Goal: Ask a question: Seek information or help from site administrators or community

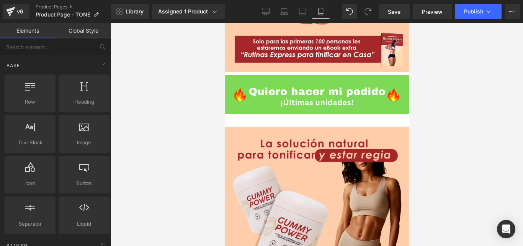
scroll to position [498, 0]
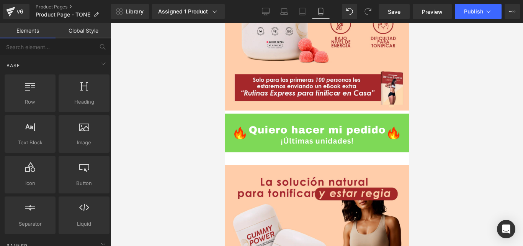
click at [225, 23] on span "Image" at bounding box center [225, 23] width 0 height 0
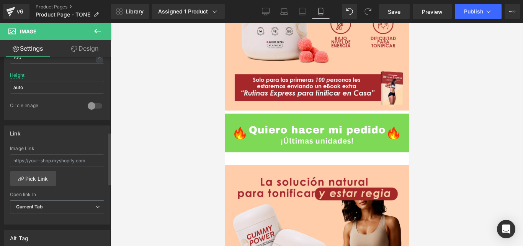
scroll to position [306, 0]
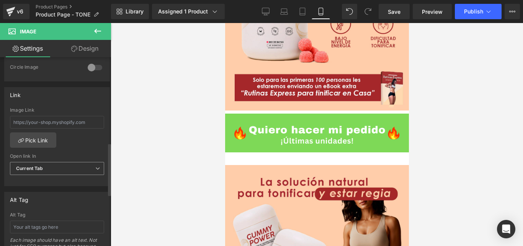
click at [77, 169] on span "Current Tab" at bounding box center [57, 168] width 94 height 13
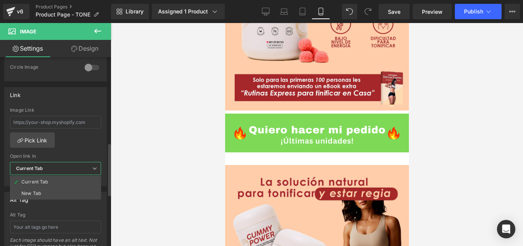
click at [77, 169] on span "Current Tab" at bounding box center [55, 168] width 91 height 13
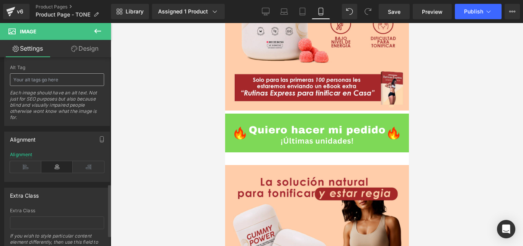
scroll to position [415, 0]
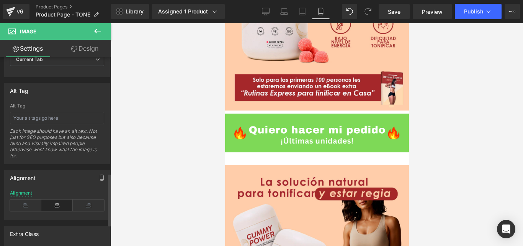
click at [60, 138] on div "Each image should have an alt text. Not just for SEO purposes but also because …" at bounding box center [57, 146] width 94 height 36
click at [225, 23] on span "Image" at bounding box center [225, 23] width 0 height 0
click at [445, 101] on div at bounding box center [317, 134] width 413 height 223
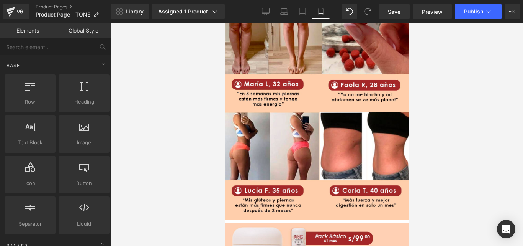
scroll to position [1034, 0]
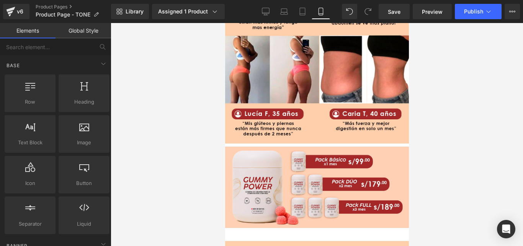
click at [225, 233] on span at bounding box center [225, 233] width 0 height 0
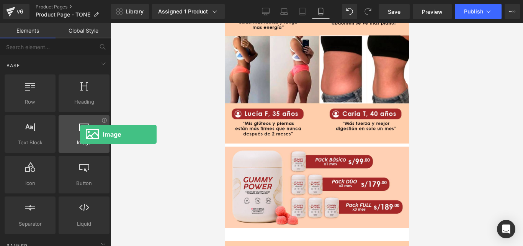
drag, startPoint x: 90, startPoint y: 138, endPoint x: 78, endPoint y: 134, distance: 12.6
click at [78, 134] on div at bounding box center [84, 129] width 46 height 17
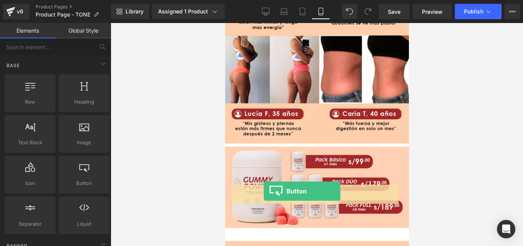
drag, startPoint x: 310, startPoint y: 202, endPoint x: 264, endPoint y: 191, distance: 47.6
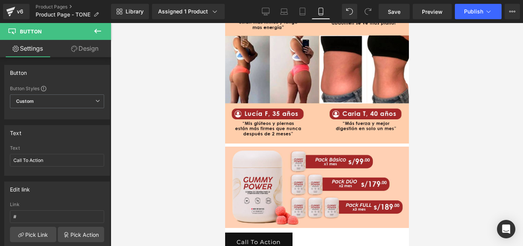
click at [292, 233] on link "Call To Action" at bounding box center [258, 242] width 67 height 18
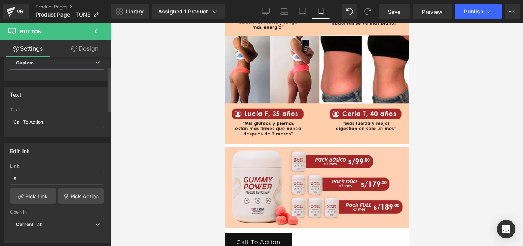
scroll to position [77, 0]
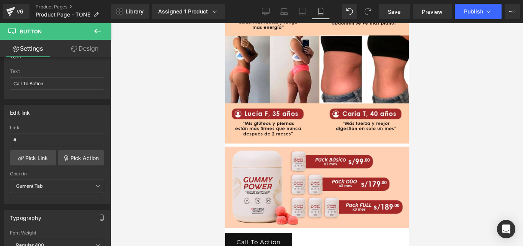
click at [225, 23] on icon at bounding box center [225, 23] width 0 height 0
click at [225, 23] on link at bounding box center [225, 23] width 0 height 0
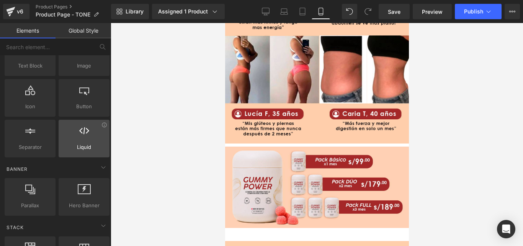
click at [83, 142] on div at bounding box center [84, 134] width 46 height 17
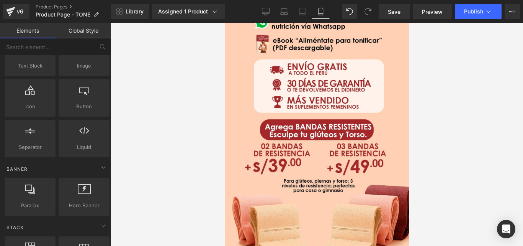
scroll to position [1647, 0]
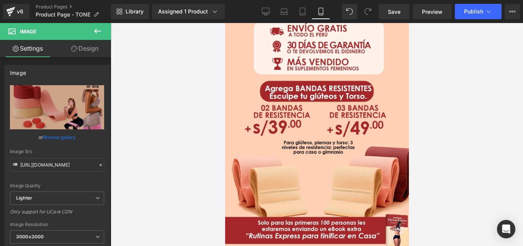
click at [159, 135] on div at bounding box center [317, 134] width 413 height 223
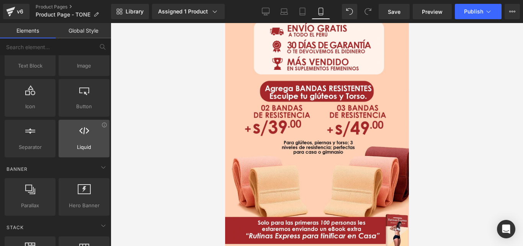
scroll to position [0, 0]
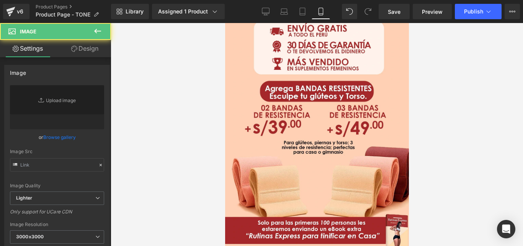
type input "https://ucarecdn.com/847acab0-5154-444a-8e5e-81117de0c5a7/-/format/auto/-/previ…"
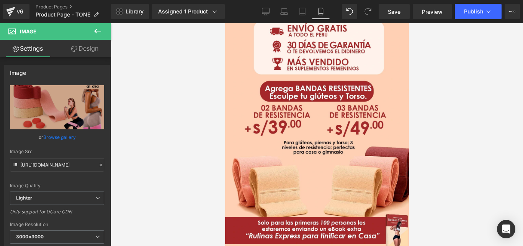
click at [40, 49] on link "Settings" at bounding box center [28, 48] width 56 height 17
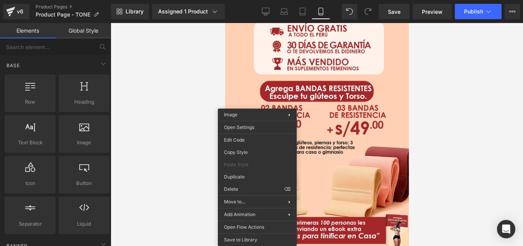
click at [146, 146] on div at bounding box center [317, 134] width 413 height 223
click at [77, 136] on div at bounding box center [84, 129] width 46 height 17
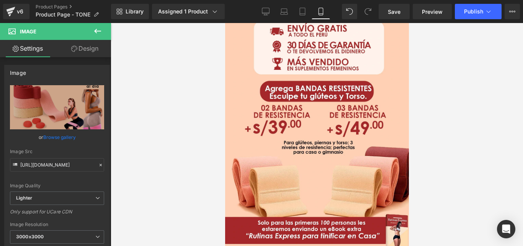
click at [25, 46] on link "Settings" at bounding box center [28, 48] width 56 height 17
click at [98, 32] on icon at bounding box center [97, 30] width 9 height 9
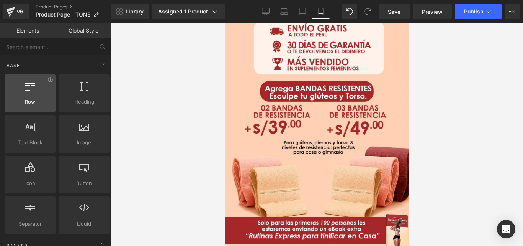
click at [33, 95] on div at bounding box center [30, 88] width 46 height 17
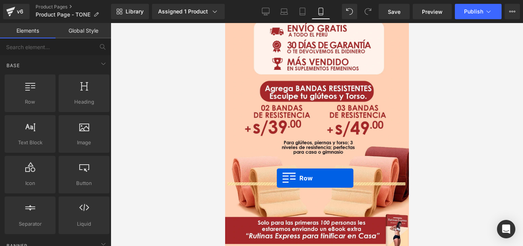
drag, startPoint x: 258, startPoint y: 118, endPoint x: 277, endPoint y: 178, distance: 62.5
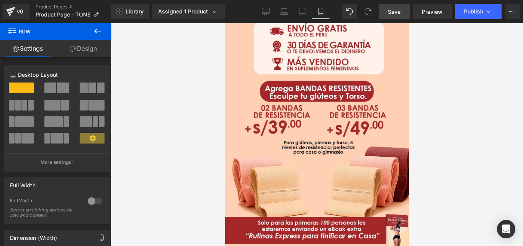
click at [393, 13] on span "Save" at bounding box center [394, 12] width 13 height 8
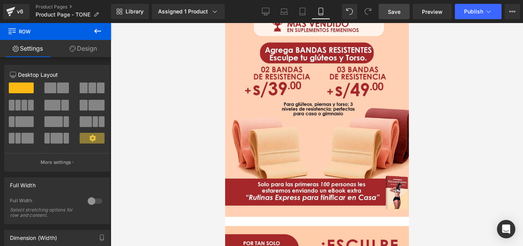
click at [225, 221] on span at bounding box center [225, 221] width 0 height 0
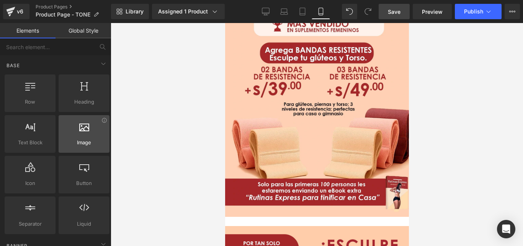
click at [75, 136] on div at bounding box center [84, 129] width 46 height 17
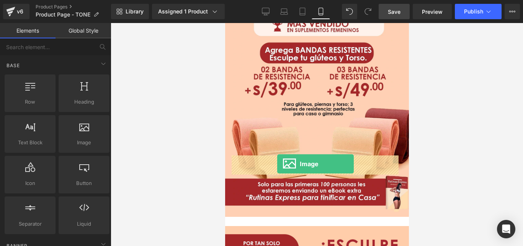
drag, startPoint x: 311, startPoint y: 156, endPoint x: 277, endPoint y: 164, distance: 35.3
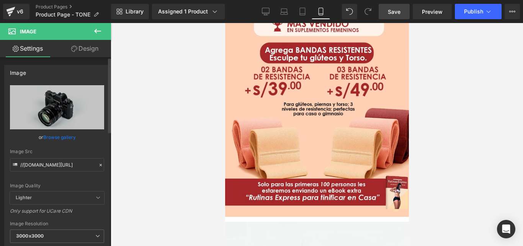
click at [61, 136] on link "Browse gallery" at bounding box center [59, 136] width 33 height 13
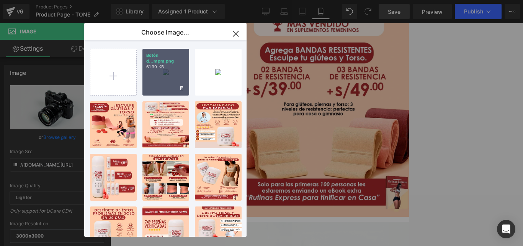
click at [159, 75] on div "Botón d...mpra.png 61.99 KB" at bounding box center [166, 72] width 47 height 47
type input "https://ucarecdn.com/8fc6e0a2-3d71-400a-96cf-47d662a86916/-/format/auto/-/previ…"
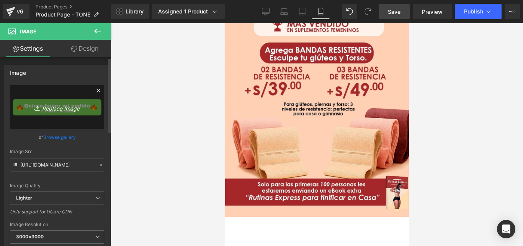
click at [57, 109] on icon "Replace Image" at bounding box center [56, 107] width 61 height 10
type input "C:\fakepath\Boton de compra.webp"
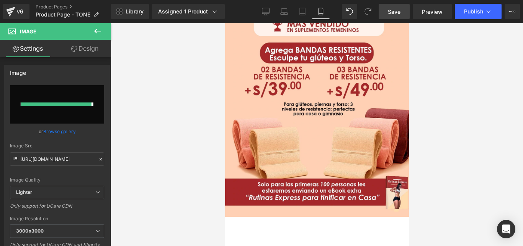
type input "https://ucarecdn.com/4cb48526-3c35-478d-9147-94233abc6af2/-/format/auto/-/previ…"
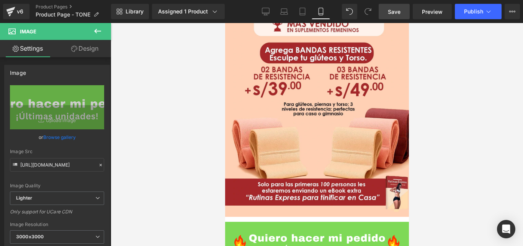
click at [455, 164] on div at bounding box center [317, 134] width 413 height 223
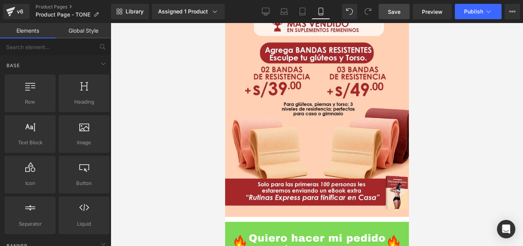
click at [394, 13] on span "Save" at bounding box center [394, 12] width 13 height 8
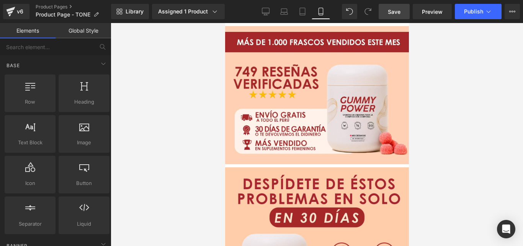
scroll to position [460, 0]
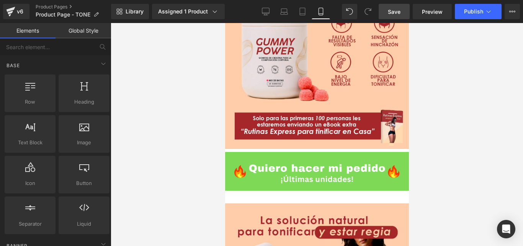
click at [225, 23] on span "Image" at bounding box center [225, 23] width 0 height 0
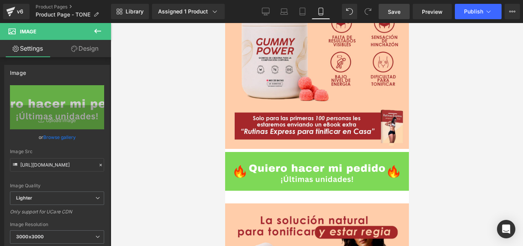
click at [90, 49] on link "Design" at bounding box center [85, 48] width 56 height 17
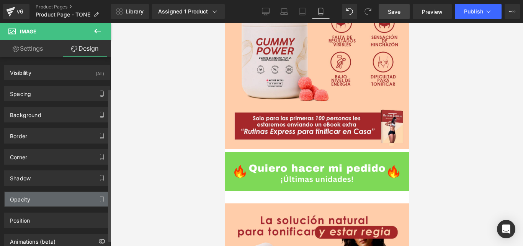
scroll to position [46, 0]
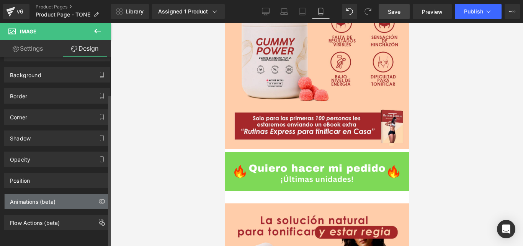
click at [40, 196] on div "Animations (beta)" at bounding box center [33, 199] width 46 height 11
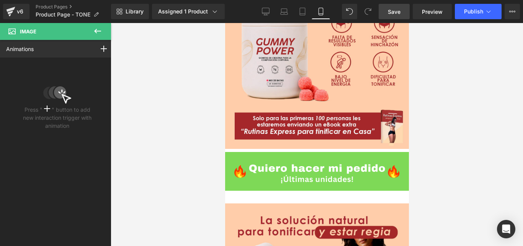
click at [285, 152] on img at bounding box center [317, 171] width 184 height 39
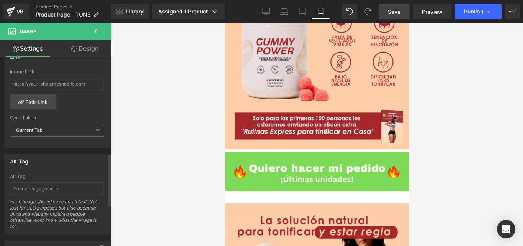
scroll to position [306, 0]
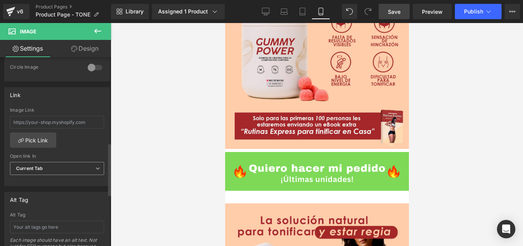
click at [60, 167] on span "Current Tab" at bounding box center [57, 168] width 94 height 13
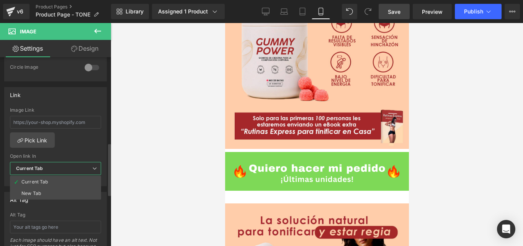
click at [60, 167] on span "Current Tab" at bounding box center [55, 168] width 91 height 13
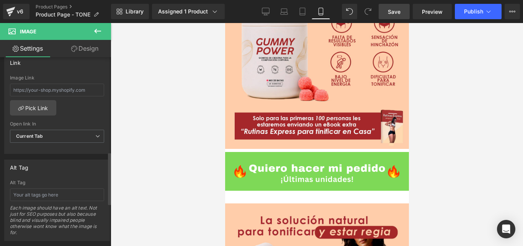
scroll to position [300, 0]
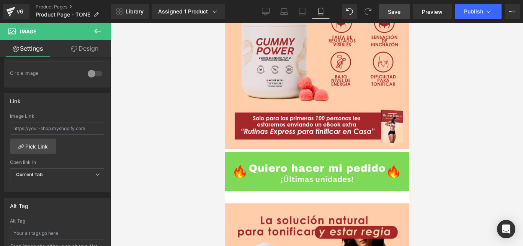
click at [83, 47] on link "Design" at bounding box center [85, 48] width 56 height 17
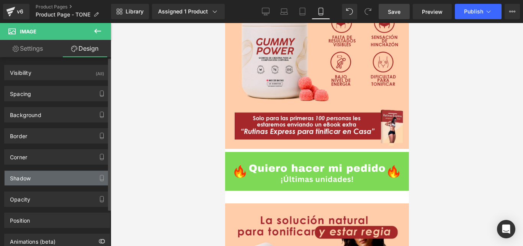
scroll to position [46, 0]
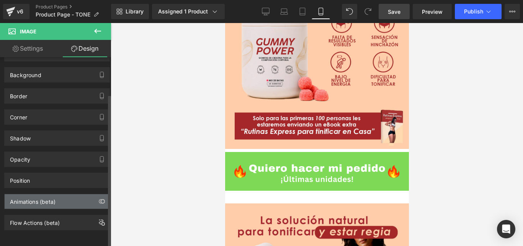
click at [29, 195] on div "Animations (beta)" at bounding box center [33, 199] width 46 height 11
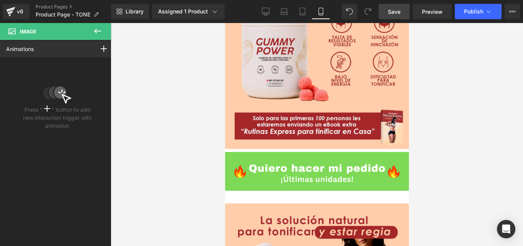
click at [44, 106] on icon at bounding box center [47, 108] width 6 height 6
click at [103, 48] on rect at bounding box center [103, 49] width 1 height 6
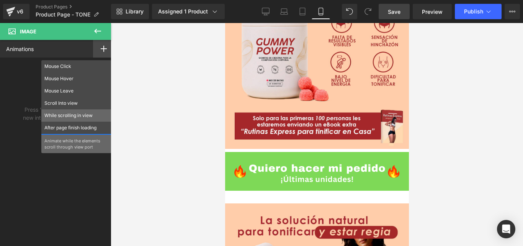
click at [83, 115] on p "While scrolling in view" at bounding box center [76, 115] width 64 height 7
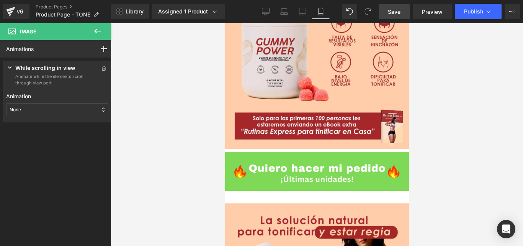
click at [74, 109] on div "None" at bounding box center [57, 109] width 102 height 13
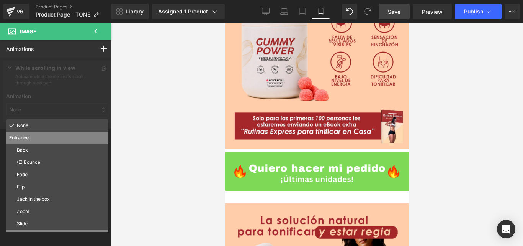
click at [76, 30] on span "Image" at bounding box center [46, 31] width 77 height 17
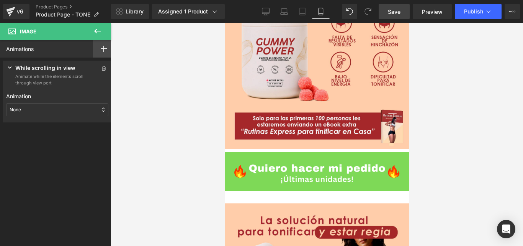
click at [101, 49] on rect at bounding box center [104, 48] width 6 height 1
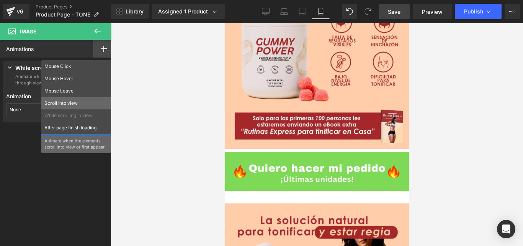
click at [68, 103] on p "Scroll Into view" at bounding box center [76, 103] width 64 height 7
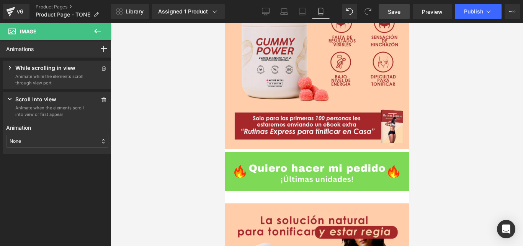
click at [67, 141] on div "None" at bounding box center [57, 140] width 102 height 13
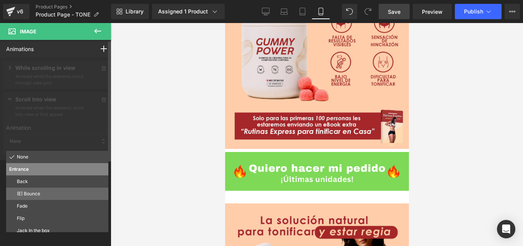
click at [50, 194] on p "(E) Bounce" at bounding box center [61, 193] width 88 height 7
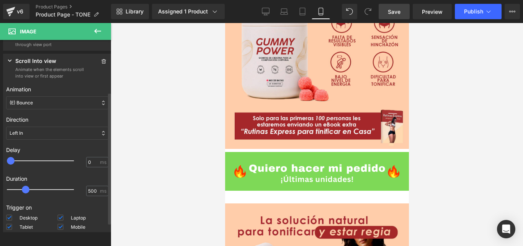
scroll to position [77, 0]
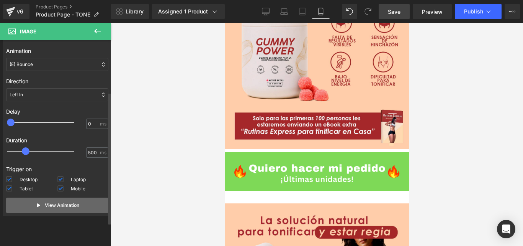
click at [71, 202] on p "View Animation" at bounding box center [62, 205] width 34 height 7
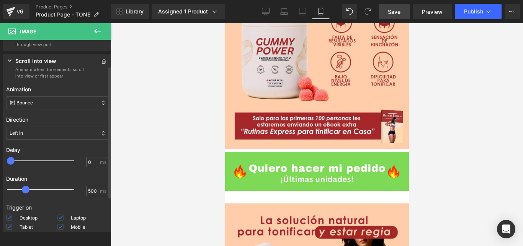
click at [53, 132] on div "Left In" at bounding box center [57, 132] width 102 height 13
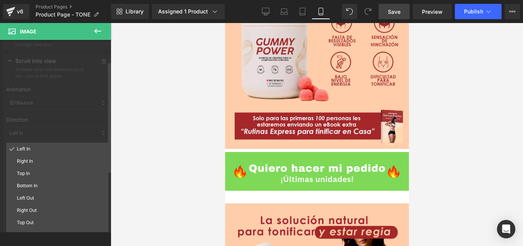
click at [53, 132] on div at bounding box center [57, 139] width 115 height 241
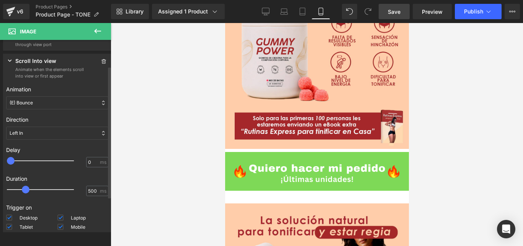
click at [77, 104] on div "(E) Bounce" at bounding box center [57, 102] width 102 height 13
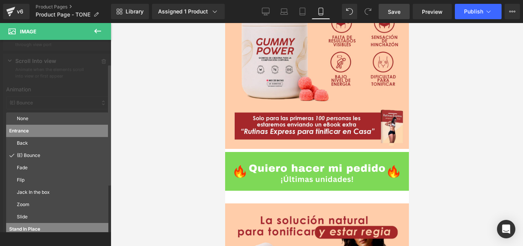
click at [77, 104] on div at bounding box center [57, 139] width 115 height 241
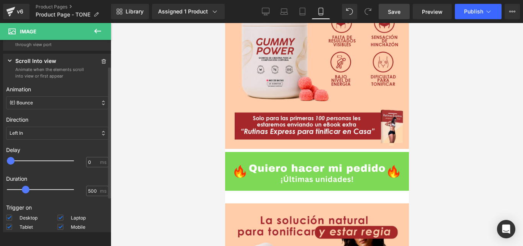
scroll to position [77, 0]
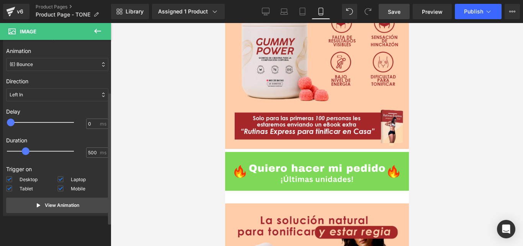
type input "300"
drag, startPoint x: 11, startPoint y: 122, endPoint x: 24, endPoint y: 123, distance: 12.6
click at [24, 123] on span at bounding box center [21, 122] width 8 height 8
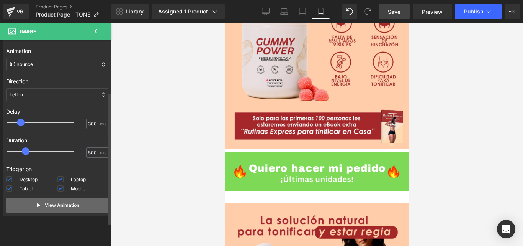
click at [79, 204] on button "View Animation" at bounding box center [57, 204] width 102 height 15
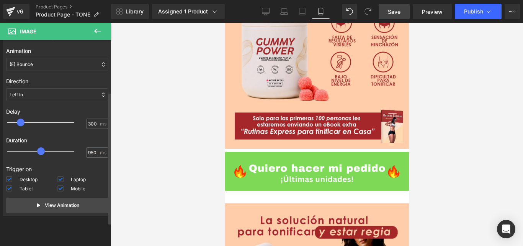
type input "900"
drag, startPoint x: 25, startPoint y: 150, endPoint x: 41, endPoint y: 154, distance: 16.1
click at [41, 153] on span at bounding box center [41, 151] width 8 height 8
click at [59, 203] on p "View Animation" at bounding box center [62, 205] width 34 height 7
type input "500"
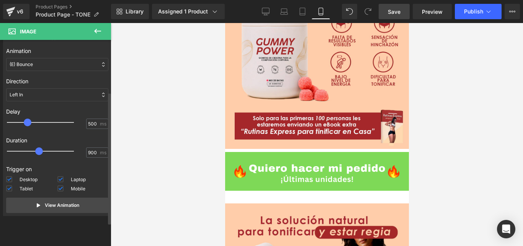
drag, startPoint x: 22, startPoint y: 121, endPoint x: 29, endPoint y: 121, distance: 7.3
click at [29, 121] on span at bounding box center [28, 122] width 8 height 8
click at [54, 202] on p "View Animation" at bounding box center [62, 205] width 34 height 7
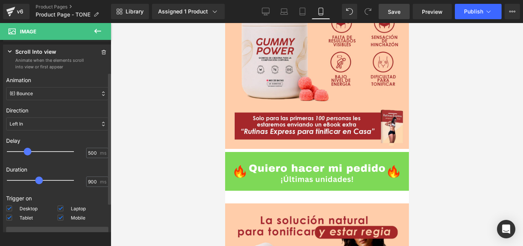
scroll to position [9, 0]
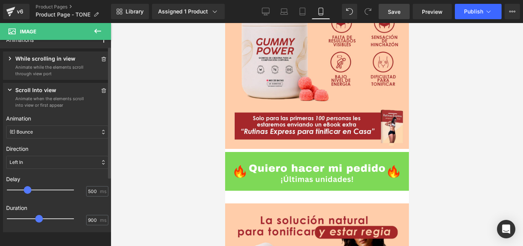
click at [10, 58] on icon at bounding box center [10, 58] width 2 height 3
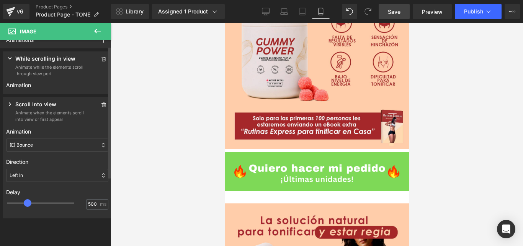
scroll to position [0, 0]
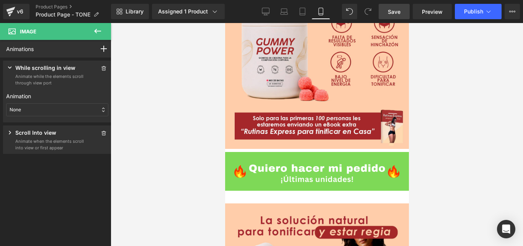
click at [43, 108] on div "None" at bounding box center [57, 109] width 102 height 13
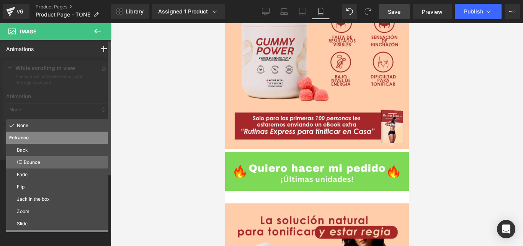
click at [41, 160] on p "(E) Bounce" at bounding box center [61, 162] width 88 height 7
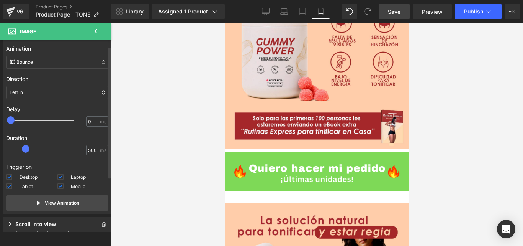
scroll to position [9, 0]
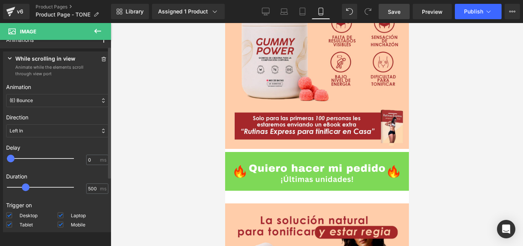
click at [12, 60] on icon at bounding box center [10, 58] width 8 height 8
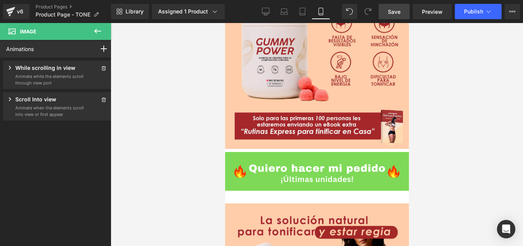
click at [42, 105] on p "Animate when the elements scroll into view or first appear" at bounding box center [49, 111] width 69 height 13
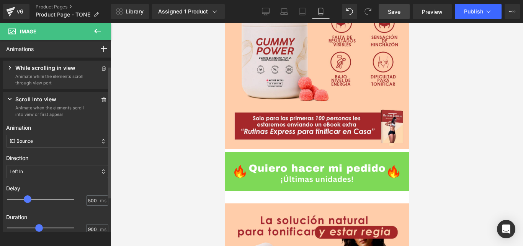
scroll to position [77, 0]
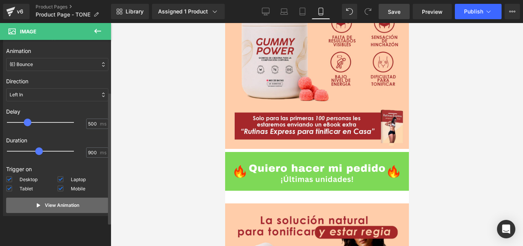
click at [60, 202] on p "View Animation" at bounding box center [62, 205] width 34 height 7
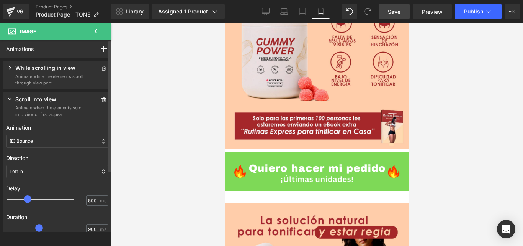
click at [58, 137] on div "(E) Bounce" at bounding box center [57, 140] width 102 height 13
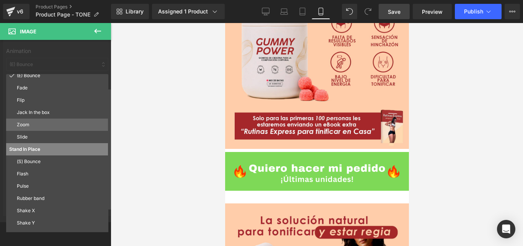
scroll to position [110, 0]
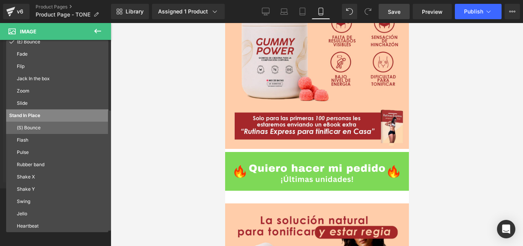
click at [46, 126] on p "(S) Bounce" at bounding box center [61, 127] width 88 height 7
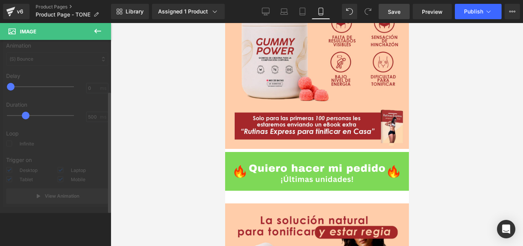
scroll to position [82, 0]
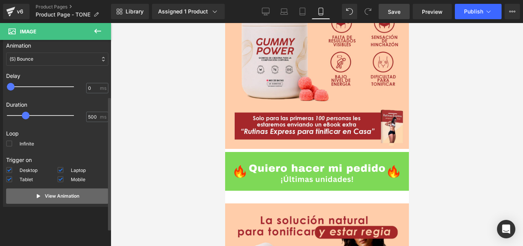
click at [53, 193] on p "View Animation" at bounding box center [62, 195] width 34 height 7
click at [58, 194] on p "View Animation" at bounding box center [62, 195] width 34 height 7
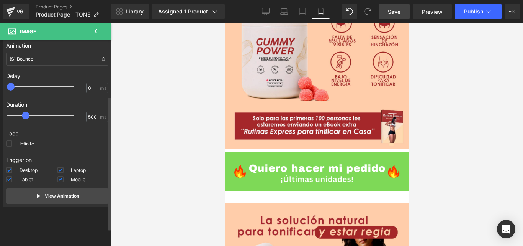
scroll to position [5, 0]
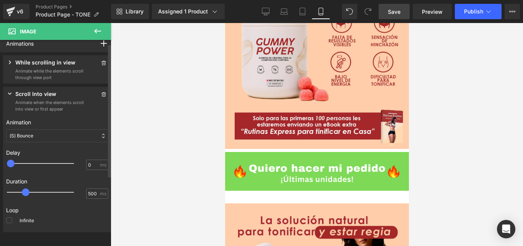
click at [65, 136] on div "(S) Bounce" at bounding box center [57, 135] width 102 height 13
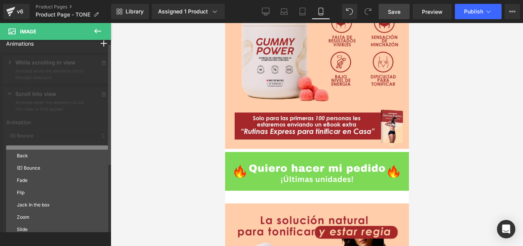
scroll to position [25, 0]
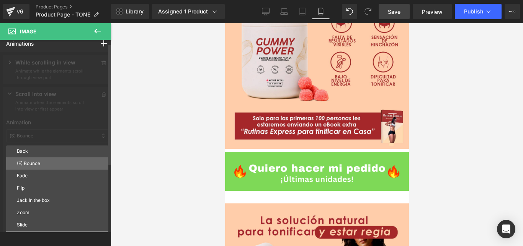
click at [37, 161] on p "(E) Bounce" at bounding box center [61, 163] width 88 height 7
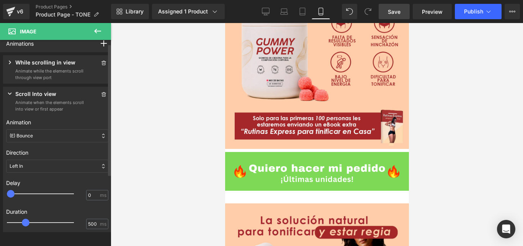
click at [77, 167] on div "Left In" at bounding box center [57, 165] width 102 height 13
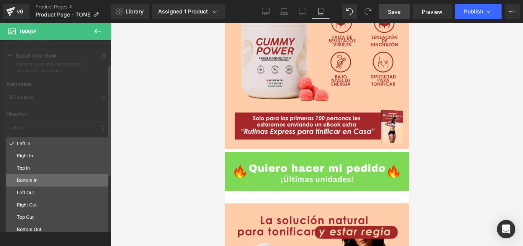
scroll to position [82, 0]
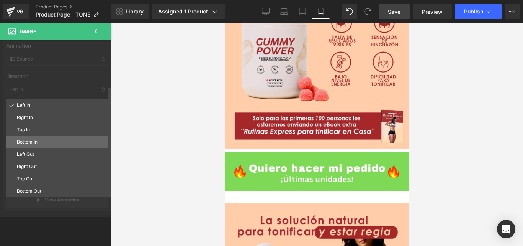
click at [40, 141] on p "Bottom In" at bounding box center [61, 141] width 88 height 7
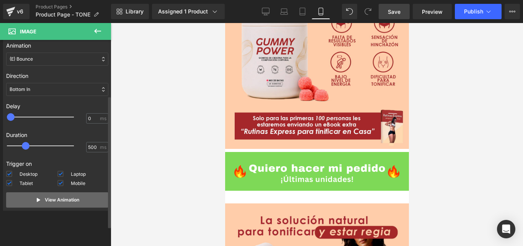
click at [64, 199] on p "View Animation" at bounding box center [62, 199] width 34 height 7
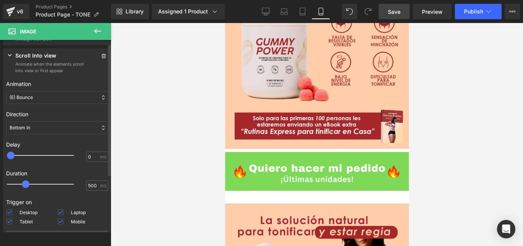
scroll to position [5, 0]
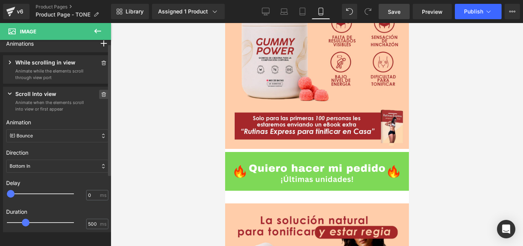
click at [102, 95] on icon at bounding box center [103, 94] width 5 height 5
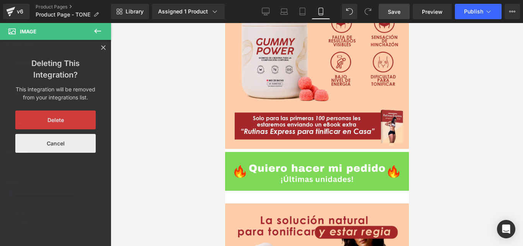
click at [62, 144] on button "Cancel" at bounding box center [55, 143] width 80 height 19
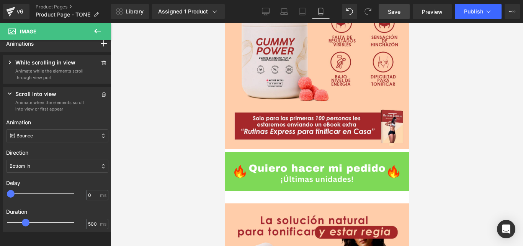
click at [68, 34] on span "Image" at bounding box center [46, 31] width 77 height 17
click at [104, 30] on button at bounding box center [97, 31] width 27 height 17
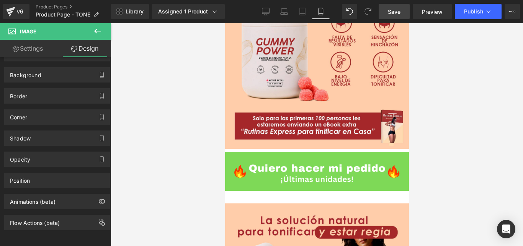
click at [101, 30] on icon at bounding box center [97, 30] width 9 height 9
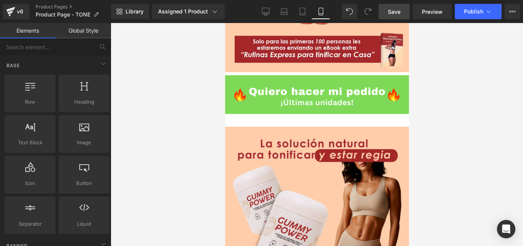
scroll to position [575, 0]
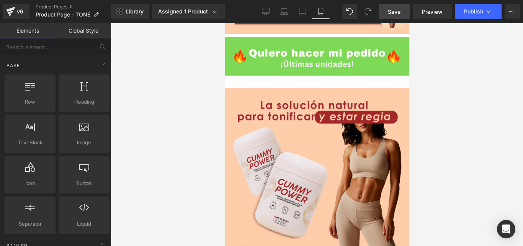
click at [396, 10] on span "Save" at bounding box center [394, 12] width 13 height 8
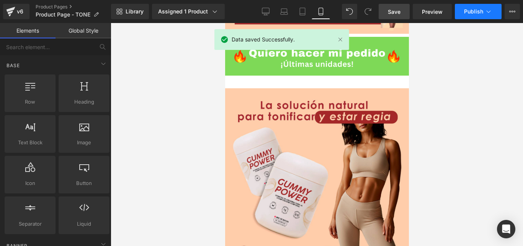
click at [477, 11] on span "Publish" at bounding box center [473, 11] width 19 height 6
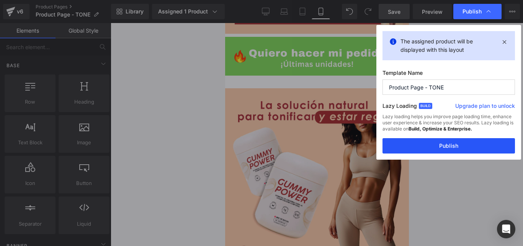
click at [454, 143] on button "Publish" at bounding box center [449, 145] width 133 height 15
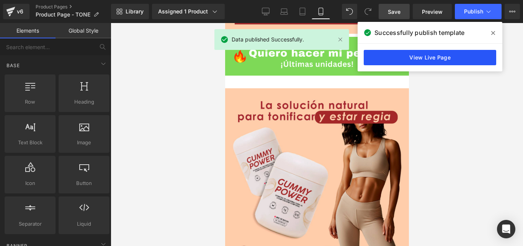
click at [439, 53] on link "View Live Page" at bounding box center [430, 57] width 133 height 15
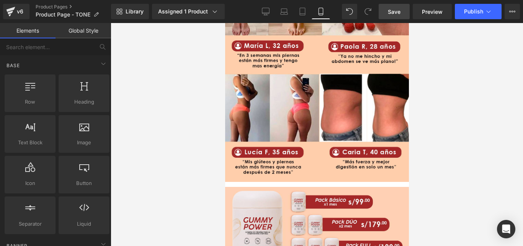
scroll to position [1034, 0]
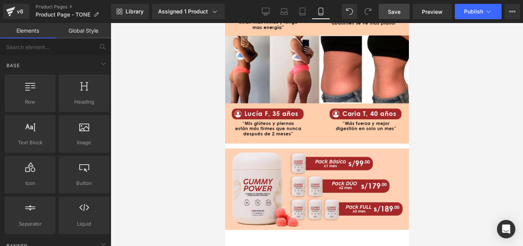
click at [225, 236] on span at bounding box center [225, 236] width 0 height 0
click at [78, 131] on div at bounding box center [84, 129] width 46 height 17
click at [225, 236] on span at bounding box center [225, 236] width 0 height 0
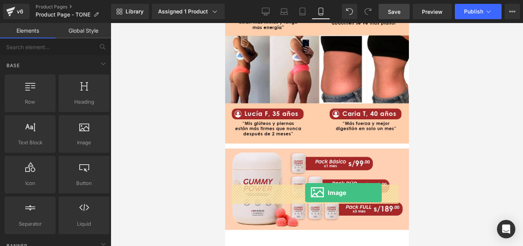
drag, startPoint x: 308, startPoint y: 158, endPoint x: 305, endPoint y: 192, distance: 34.6
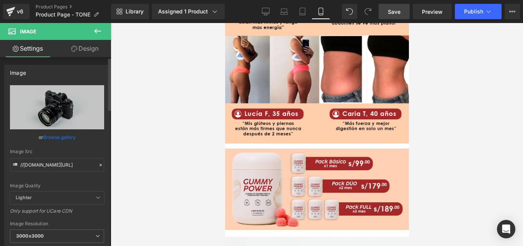
click at [55, 135] on link "Browse gallery" at bounding box center [59, 136] width 33 height 13
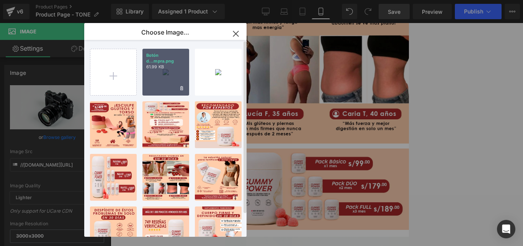
click at [164, 73] on div "Botón d...mpra.png 61.99 KB" at bounding box center [166, 72] width 47 height 47
type input "https://ucarecdn.com/8fc6e0a2-3d71-400a-96cf-47d662a86916/-/format/auto/-/previ…"
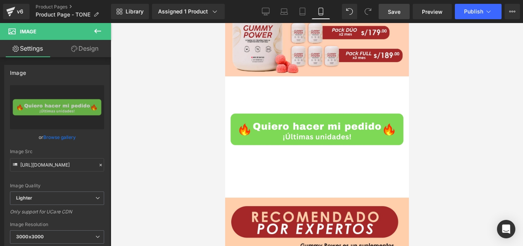
scroll to position [1149, 0]
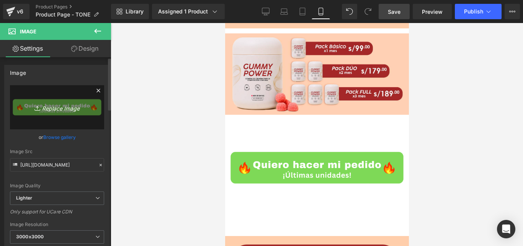
click at [62, 107] on icon "Replace Image" at bounding box center [56, 107] width 61 height 10
type input "C:\fakepath\Boton de compra.webp"
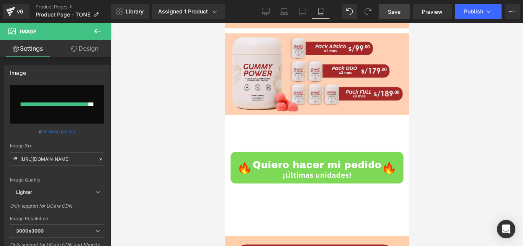
type input "https://ucarecdn.com/2bc29357-9343-4ab9-adce-e00e1af32ae8/-/format/auto/-/previ…"
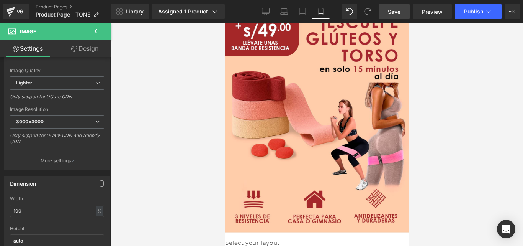
scroll to position [1839, 0]
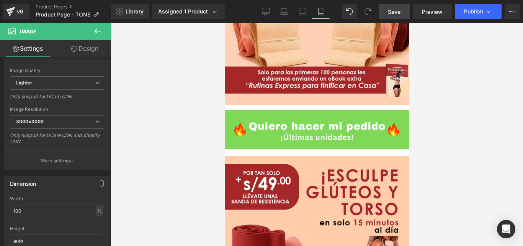
click at [397, 10] on span "Save" at bounding box center [394, 12] width 13 height 8
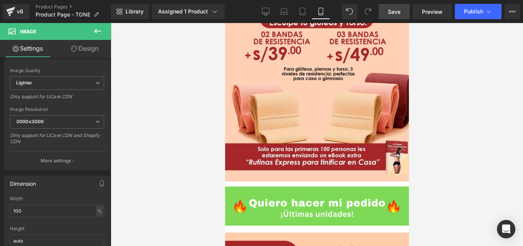
scroll to position [1724, 0]
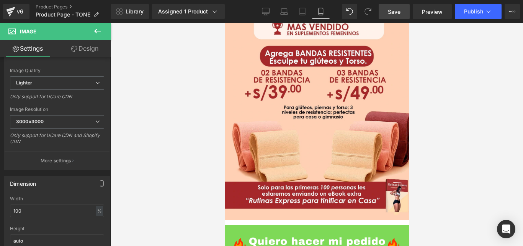
click at [313, 225] on img at bounding box center [317, 244] width 184 height 39
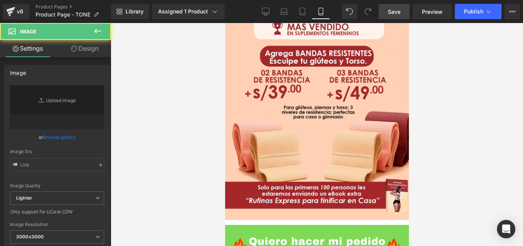
type input "https://ucarecdn.com/4cb48526-3c35-478d-9147-94233abc6af2/-/format/auto/-/previ…"
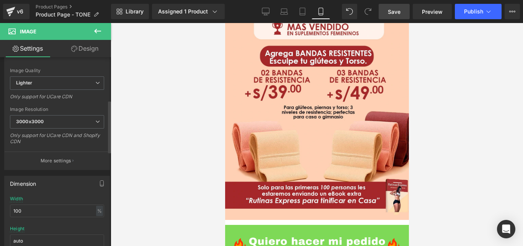
scroll to position [153, 0]
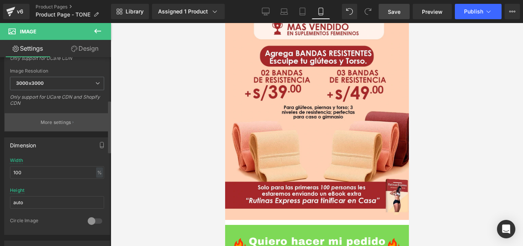
click at [67, 120] on p "More settings" at bounding box center [56, 122] width 31 height 7
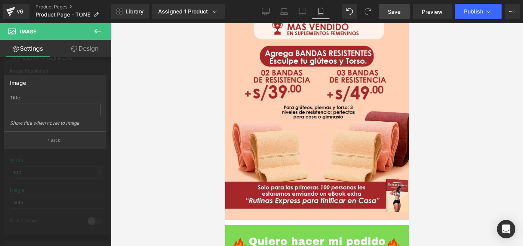
click at [29, 50] on link "Settings" at bounding box center [28, 48] width 56 height 17
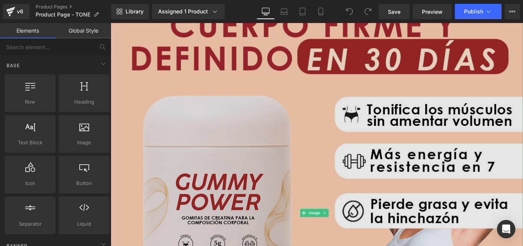
scroll to position [115, 0]
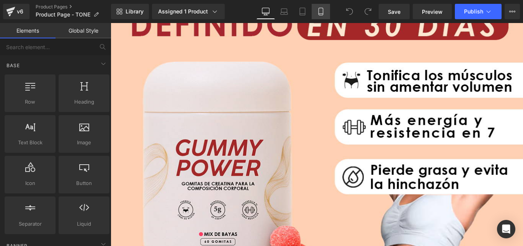
click at [321, 10] on icon at bounding box center [321, 12] width 8 height 8
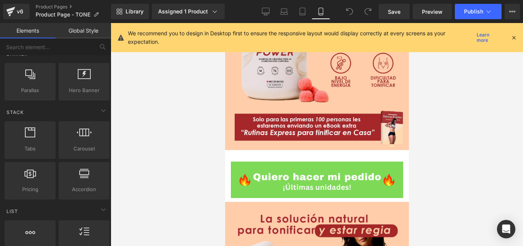
scroll to position [491, 0]
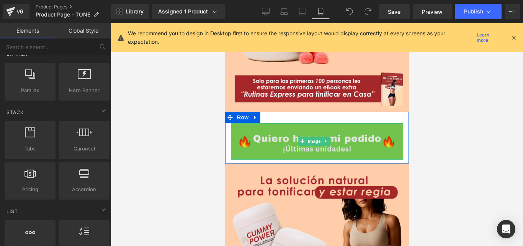
click at [310, 127] on img at bounding box center [317, 141] width 172 height 36
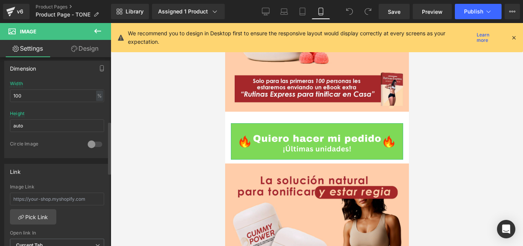
scroll to position [268, 0]
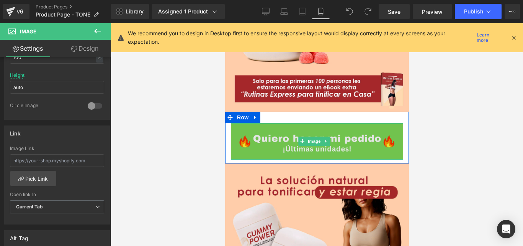
click at [356, 123] on img at bounding box center [317, 141] width 172 height 36
click at [354, 123] on img at bounding box center [317, 141] width 172 height 36
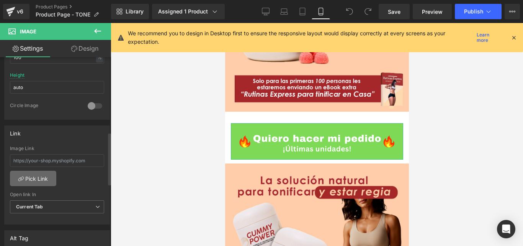
click at [45, 179] on link "Pick Link" at bounding box center [33, 177] width 46 height 15
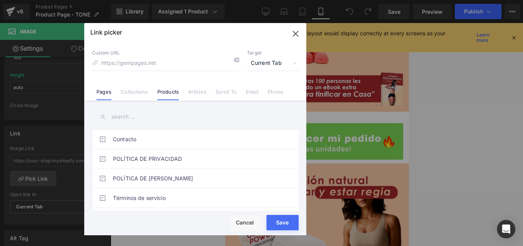
click at [164, 92] on link "Products" at bounding box center [168, 93] width 22 height 11
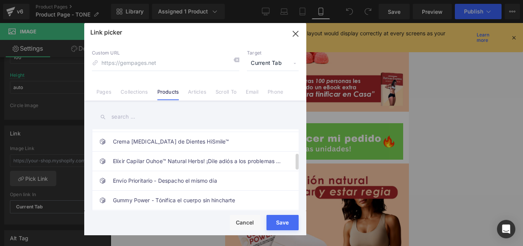
scroll to position [153, 0]
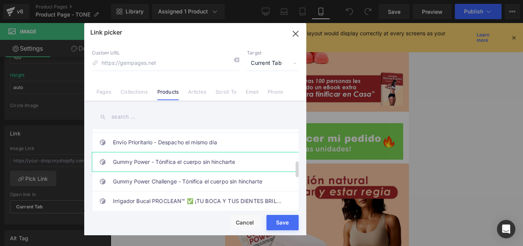
click at [211, 161] on link "Gummy Power - Tónifica el cuerpo sin hincharte" at bounding box center [197, 161] width 169 height 19
type input "/products/gummy-power-challenge-tonifica-tu-cuerpo"
click at [284, 221] on button "Save" at bounding box center [283, 222] width 32 height 15
type input "/products/gummy-power-challenge-tonifica-tu-cuerpo"
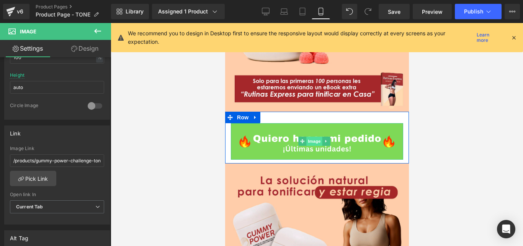
click at [312, 136] on span "Image" at bounding box center [314, 140] width 16 height 9
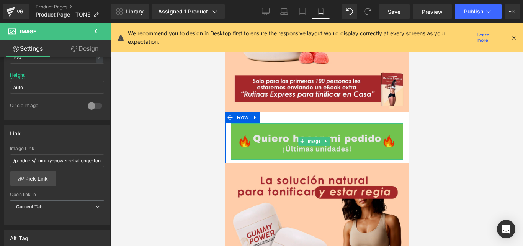
click at [266, 124] on img at bounding box center [317, 141] width 172 height 36
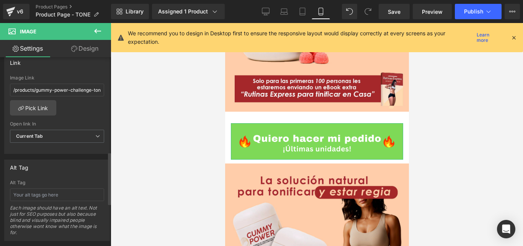
scroll to position [300, 0]
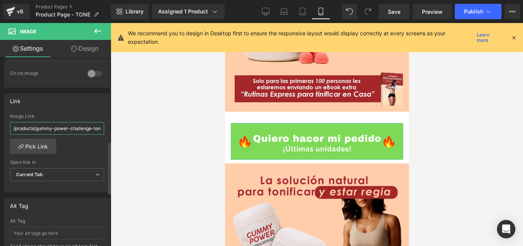
click at [81, 131] on input "/products/gummy-power-challenge-tonifica-tu-cuerpo" at bounding box center [57, 128] width 94 height 13
click at [86, 149] on div "/products/gummy-power-challenge-tonifica-tu-cuerpo Image Link /products/gummy-p…" at bounding box center [57, 152] width 105 height 79
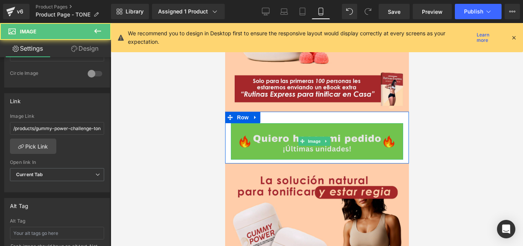
click at [261, 124] on img at bounding box center [317, 141] width 172 height 36
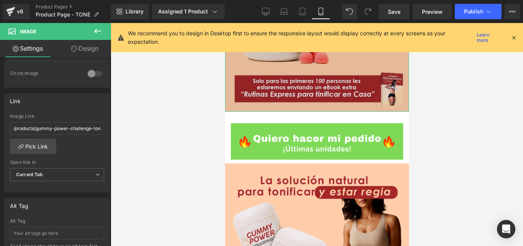
click at [274, 73] on img at bounding box center [317, 5] width 184 height 211
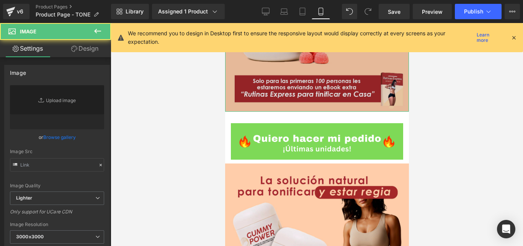
type input "https://ucarecdn.com/d64fd30c-03cb-429e-b032-1c3851e9a1ad/-/format/auto/-/previ…"
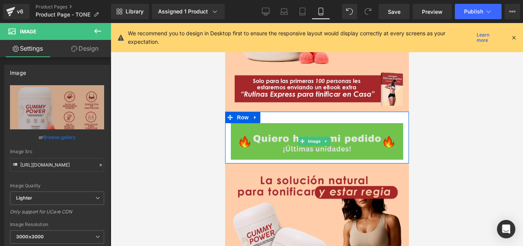
click at [302, 139] on icon at bounding box center [302, 141] width 4 height 4
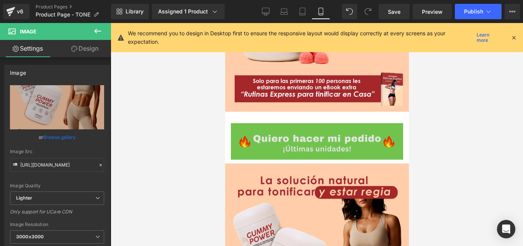
click at [305, 123] on img at bounding box center [317, 141] width 172 height 36
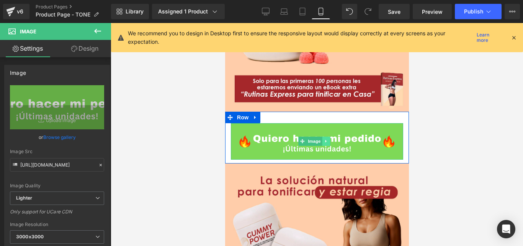
click at [326, 139] on icon at bounding box center [326, 141] width 4 height 5
click at [338, 140] on icon at bounding box center [338, 141] width 1 height 3
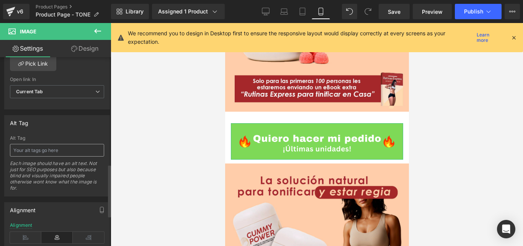
scroll to position [492, 0]
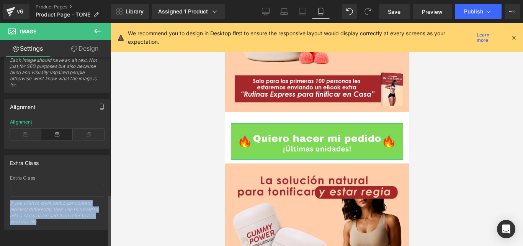
drag, startPoint x: 10, startPoint y: 195, endPoint x: 36, endPoint y: 218, distance: 34.5
click at [36, 218] on div "If you wish to style particular content element differently, then use this fiel…" at bounding box center [57, 214] width 94 height 29
copy div "If you wish to style particular content element differently, then use this fiel…"
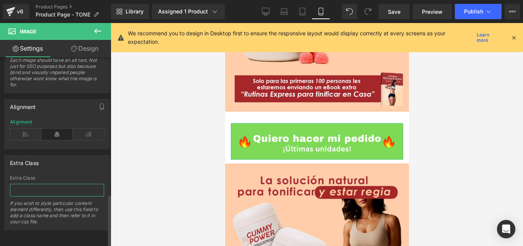
click at [77, 184] on input "text" at bounding box center [57, 190] width 94 height 13
click at [267, 11] on icon at bounding box center [266, 12] width 8 height 8
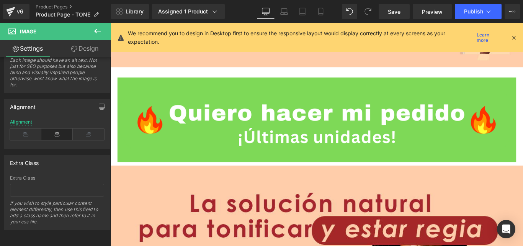
scroll to position [1333, 0]
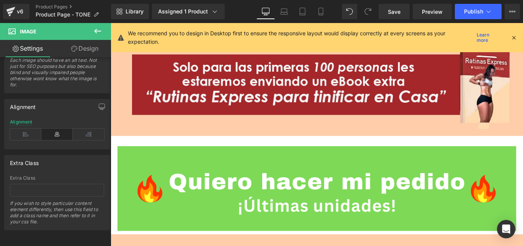
click at [515, 39] on icon at bounding box center [514, 37] width 7 height 7
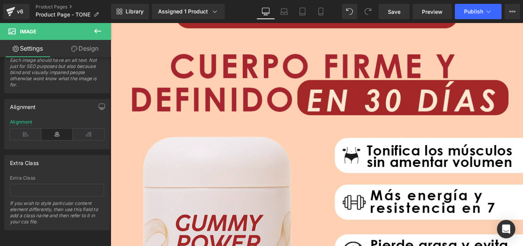
scroll to position [0, 0]
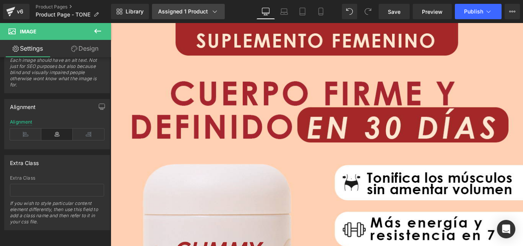
click at [182, 12] on div "Assigned 1 Product" at bounding box center [188, 12] width 61 height 8
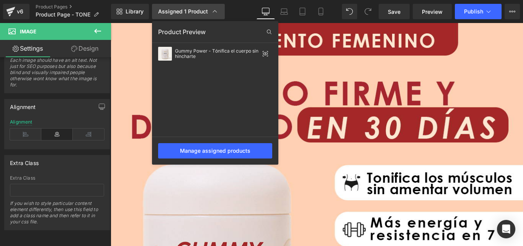
click at [182, 12] on div "Assigned 1 Product" at bounding box center [188, 12] width 61 height 8
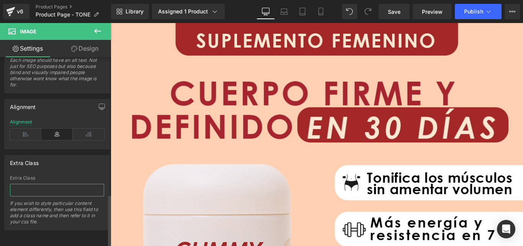
click at [50, 184] on input "text" at bounding box center [57, 190] width 94 height 13
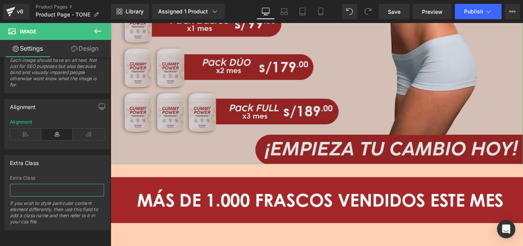
scroll to position [498, 0]
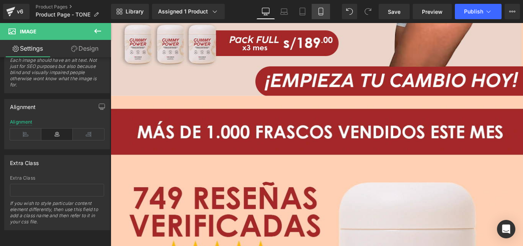
click at [321, 13] on icon at bounding box center [321, 12] width 8 height 8
type input "100"
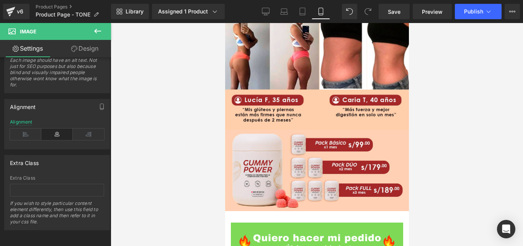
scroll to position [1073, 0]
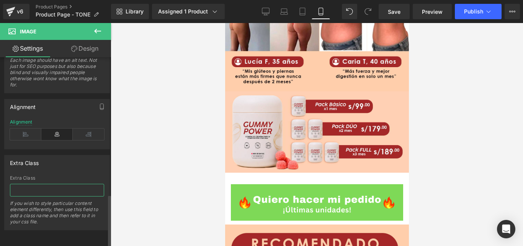
click at [60, 187] on input "text" at bounding box center [57, 190] width 94 height 13
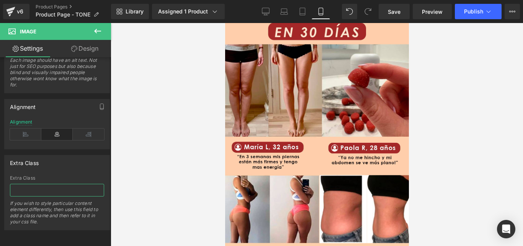
scroll to position [843, 0]
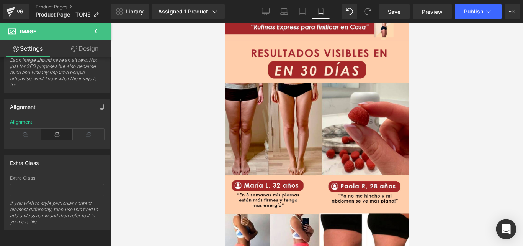
click at [508, 227] on icon "Open Intercom Messenger" at bounding box center [506, 229] width 9 height 10
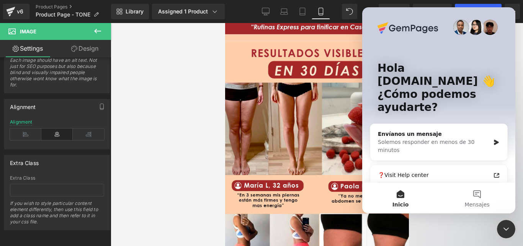
scroll to position [0, 0]
click at [478, 192] on button "Mensajes" at bounding box center [477, 197] width 77 height 31
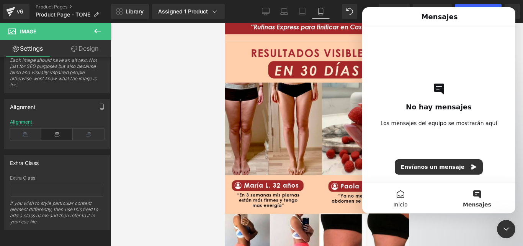
click at [397, 195] on button "Inicio" at bounding box center [400, 197] width 77 height 31
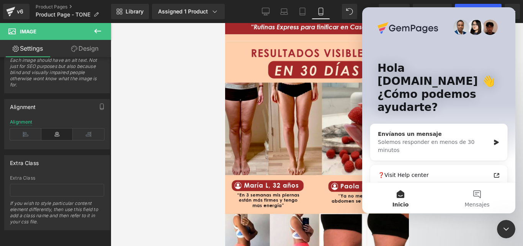
click at [441, 130] on div "Envíanos un mensaje" at bounding box center [434, 134] width 112 height 8
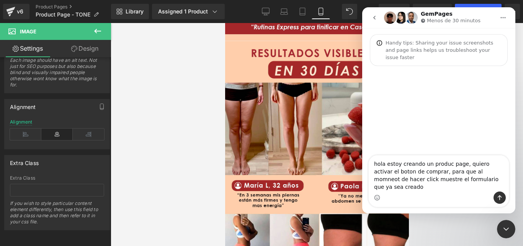
click at [456, 178] on textarea "hola estoy creando un produc page, quiero activar el boton de comprar, para que…" at bounding box center [439, 173] width 140 height 36
type textarea "hola estoy creando un produc page, quiero activar el boton de comprar, para que…"
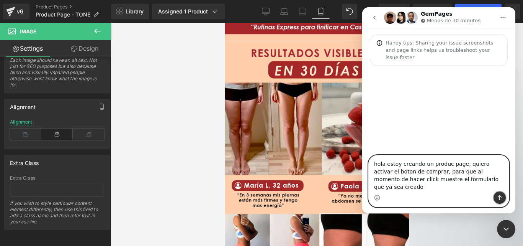
click at [500, 197] on icon "Enviar un mensaje…" at bounding box center [500, 197] width 4 height 5
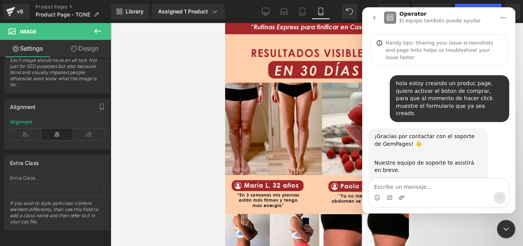
scroll to position [39, 0]
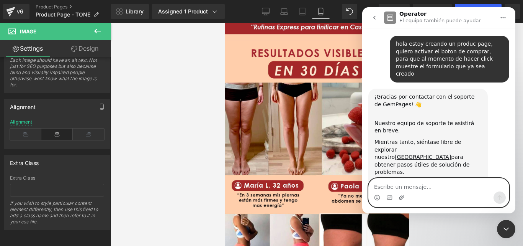
click at [400, 197] on icon "Adjuntar un archivo" at bounding box center [401, 197] width 5 height 4
click at [402, 196] on icon "Adjuntar un archivo" at bounding box center [402, 197] width 6 height 6
click at [402, 196] on icon "Adjuntar un archivo" at bounding box center [401, 197] width 5 height 4
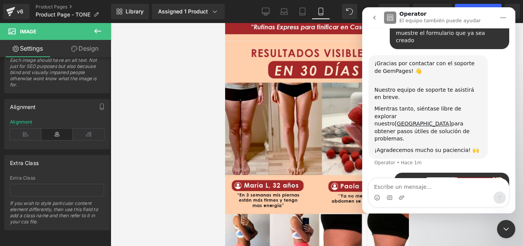
click at [506, 227] on icon "Cerrar Intercom Messenger" at bounding box center [506, 228] width 9 height 9
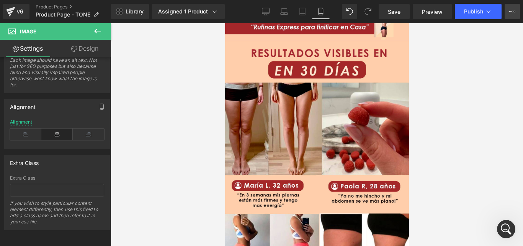
click at [513, 13] on icon at bounding box center [513, 11] width 6 height 6
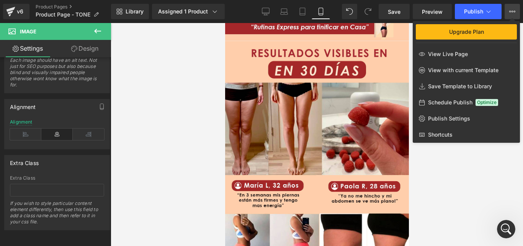
click at [453, 164] on div at bounding box center [317, 134] width 413 height 223
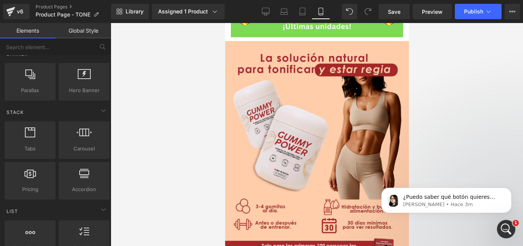
scroll to position [536, 0]
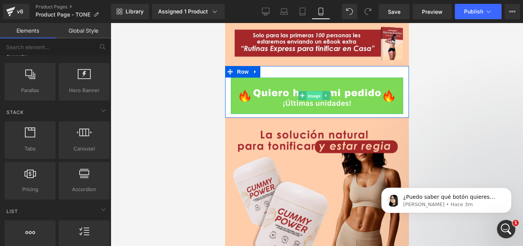
click at [309, 91] on span "Image" at bounding box center [314, 95] width 16 height 9
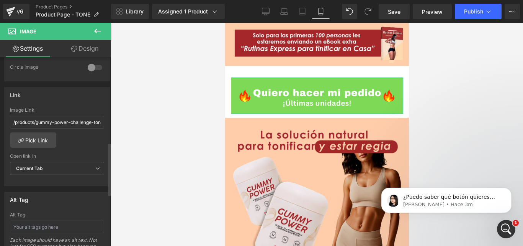
scroll to position [492, 0]
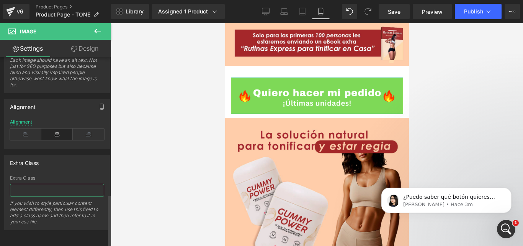
click at [39, 186] on input "text" at bounding box center [57, 190] width 94 height 13
paste input "_rsi-cod-form-gempages-button-overwrite _rsi-cod-form-is-gempage"
type input "_rsi-cod-form-gempages-button-overwrite _rsi-cod-form-is-gempage"
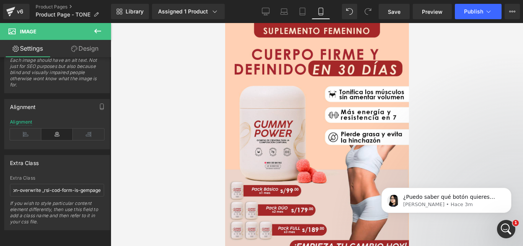
scroll to position [0, 0]
click at [395, 11] on span "Save" at bounding box center [394, 12] width 13 height 8
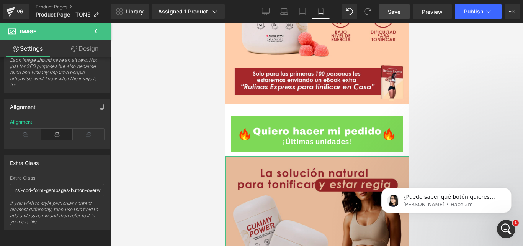
scroll to position [536, 0]
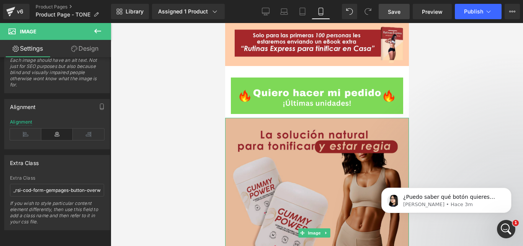
click at [312, 151] on img at bounding box center [317, 233] width 184 height 230
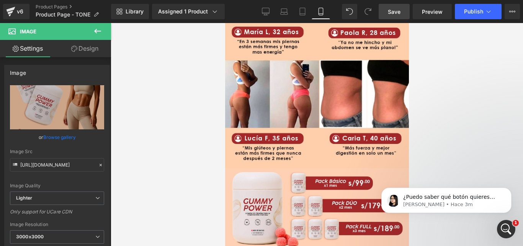
scroll to position [1073, 0]
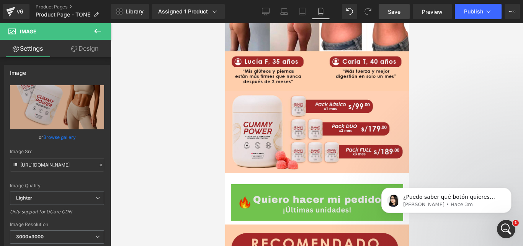
click at [312, 184] on img at bounding box center [317, 202] width 172 height 36
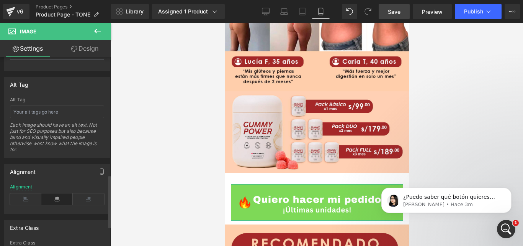
scroll to position [492, 0]
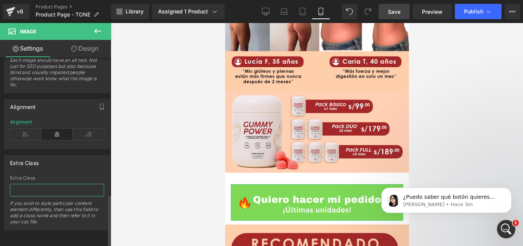
click at [64, 184] on input "text" at bounding box center [57, 190] width 94 height 13
type input "_rsi-cod-form-gempages-button-overwrite _rsi-cod-form-is-gempage"
click at [446, 67] on div at bounding box center [317, 134] width 413 height 223
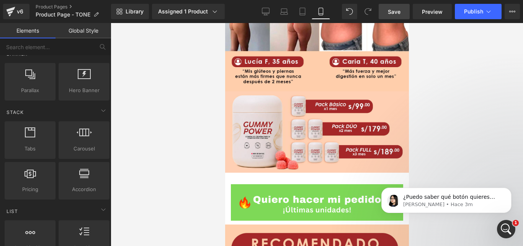
click at [392, 9] on span "Save" at bounding box center [394, 12] width 13 height 8
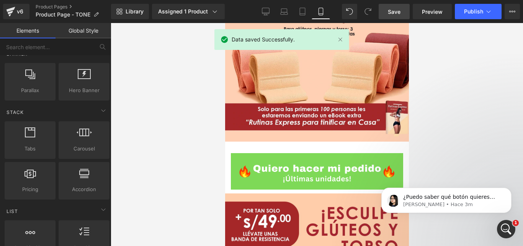
scroll to position [1801, 0]
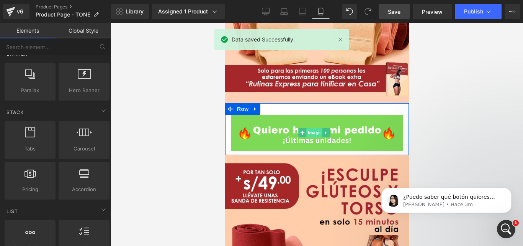
click at [319, 128] on span "Image" at bounding box center [314, 132] width 16 height 9
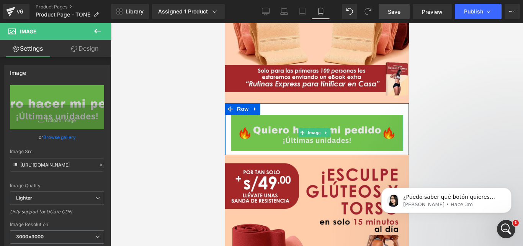
click at [371, 115] on img at bounding box center [317, 133] width 172 height 36
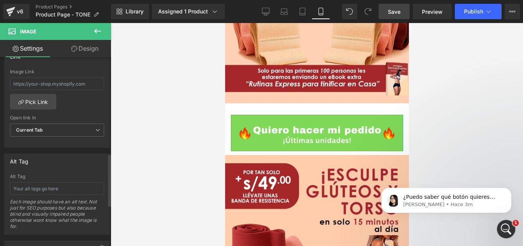
scroll to position [492, 0]
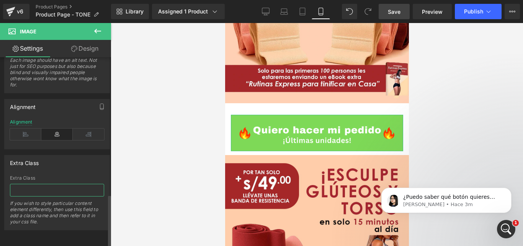
click at [51, 184] on input "text" at bounding box center [57, 190] width 94 height 13
type input "_rsi-cod-form-gempages-button-overwrite _rsi-cod-form-is-gempage"
click at [446, 72] on div at bounding box center [317, 134] width 413 height 223
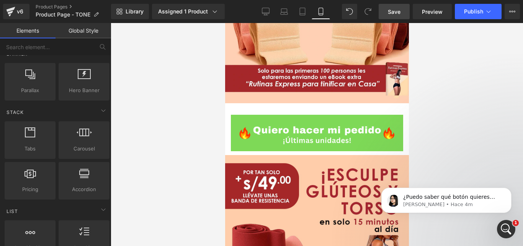
click at [394, 8] on span "Save" at bounding box center [394, 12] width 13 height 8
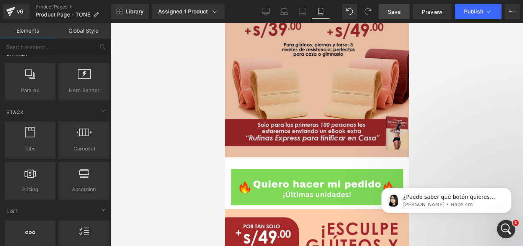
scroll to position [1670, 0]
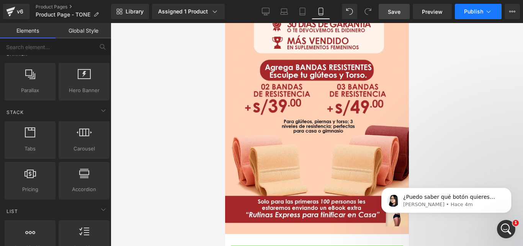
click at [471, 9] on span "Publish" at bounding box center [473, 11] width 19 height 6
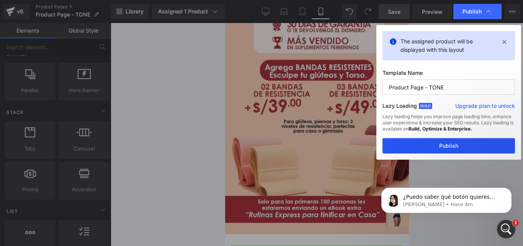
click at [460, 143] on button "Publish" at bounding box center [449, 145] width 133 height 15
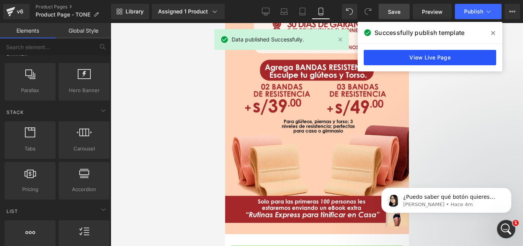
click at [431, 59] on link "View Live Page" at bounding box center [430, 57] width 133 height 15
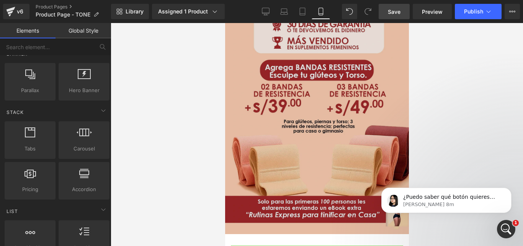
scroll to position [1632, 0]
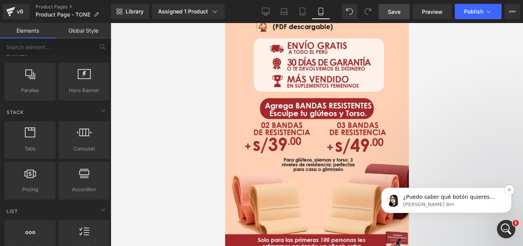
click at [469, 205] on p "Pauline • Hace 8m" at bounding box center [452, 204] width 99 height 7
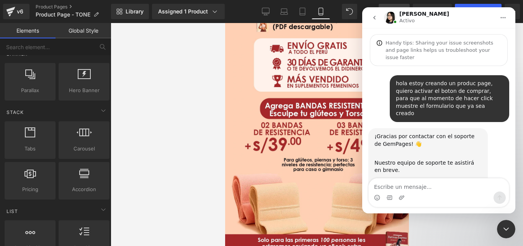
scroll to position [154, 0]
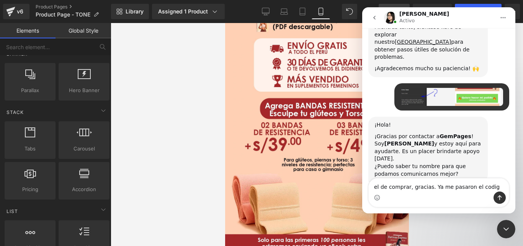
type textarea "el de comprar, gracias. Ya me pasaron el codigo"
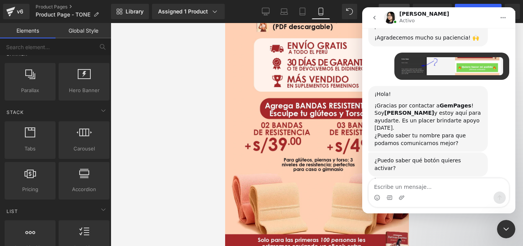
click at [509, 230] on icon "Cerrar Intercom Messenger" at bounding box center [506, 228] width 9 height 9
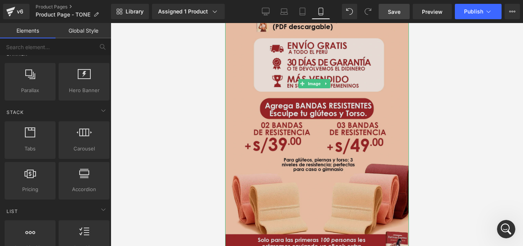
scroll to position [1555, 0]
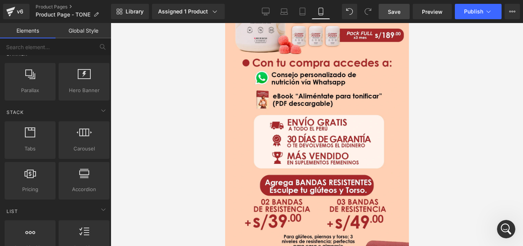
click at [498, 90] on div at bounding box center [317, 134] width 413 height 223
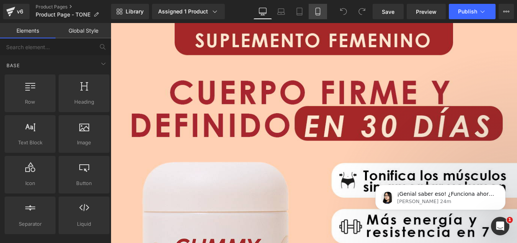
click at [320, 13] on icon at bounding box center [318, 12] width 8 height 8
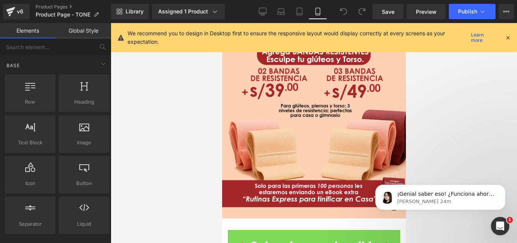
scroll to position [1647, 0]
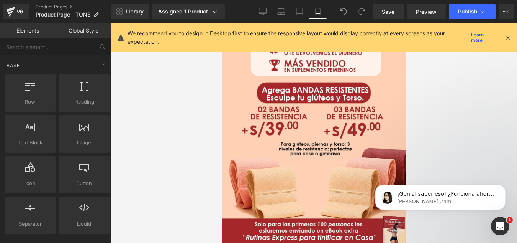
click at [506, 36] on icon at bounding box center [508, 37] width 7 height 7
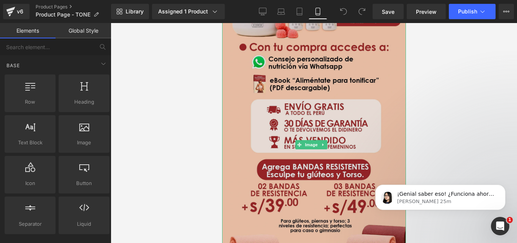
scroll to position [1609, 0]
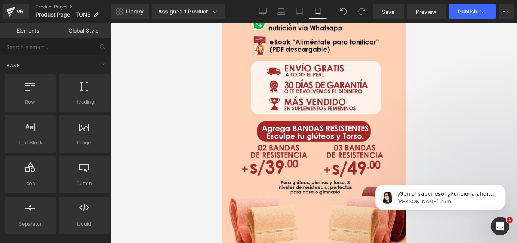
click at [499, 225] on icon "Abrir Intercom Messenger" at bounding box center [500, 226] width 13 height 13
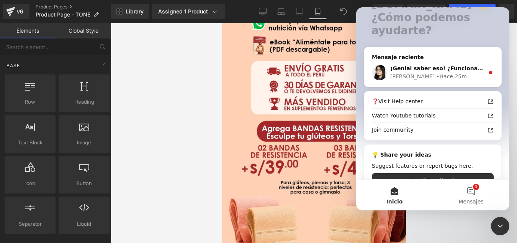
scroll to position [82, 0]
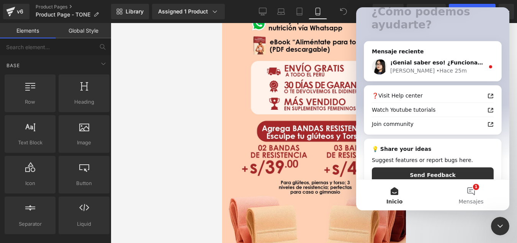
click at [232, 104] on div at bounding box center [258, 110] width 517 height 220
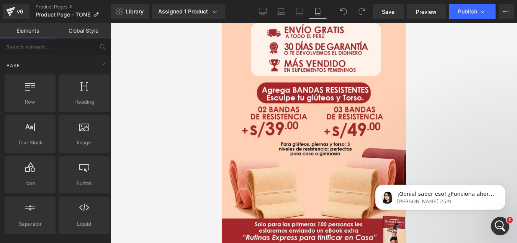
scroll to position [1609, 0]
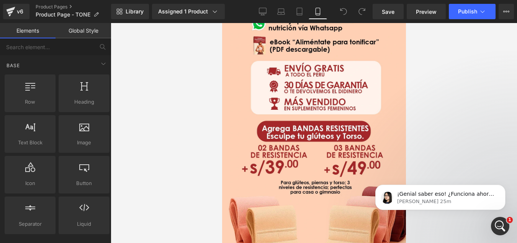
click at [474, 158] on div "¡Genial saber eso! ¿Funciona ahora en tu lado? [PERSON_NAME] • Hace 25m" at bounding box center [440, 162] width 141 height 96
click at [470, 200] on p "[PERSON_NAME] 25m" at bounding box center [446, 201] width 99 height 7
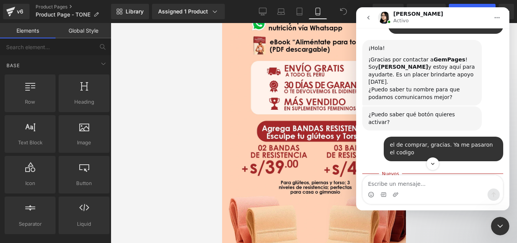
scroll to position [1, 0]
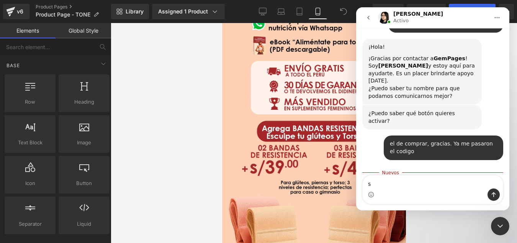
type textarea "si"
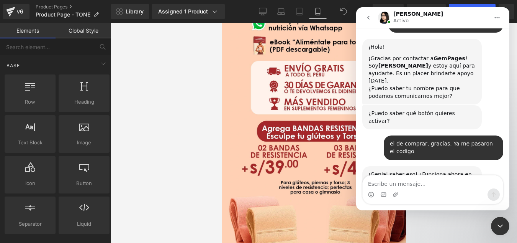
scroll to position [241, 0]
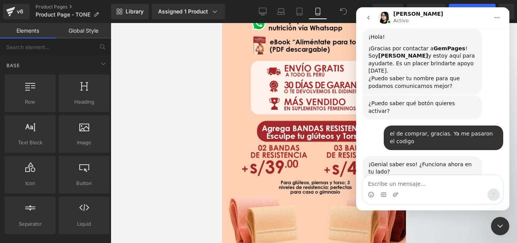
click at [498, 222] on icon "Cerrar Intercom Messenger" at bounding box center [500, 225] width 9 height 9
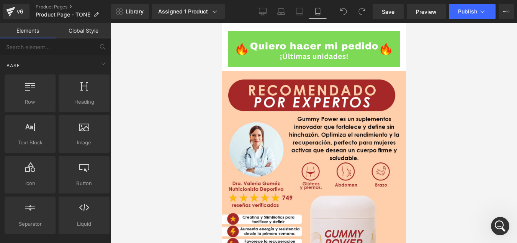
scroll to position [1188, 0]
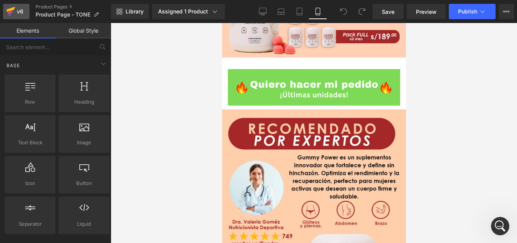
click at [13, 7] on icon at bounding box center [10, 11] width 9 height 19
